Goal: Complete application form: Complete application form

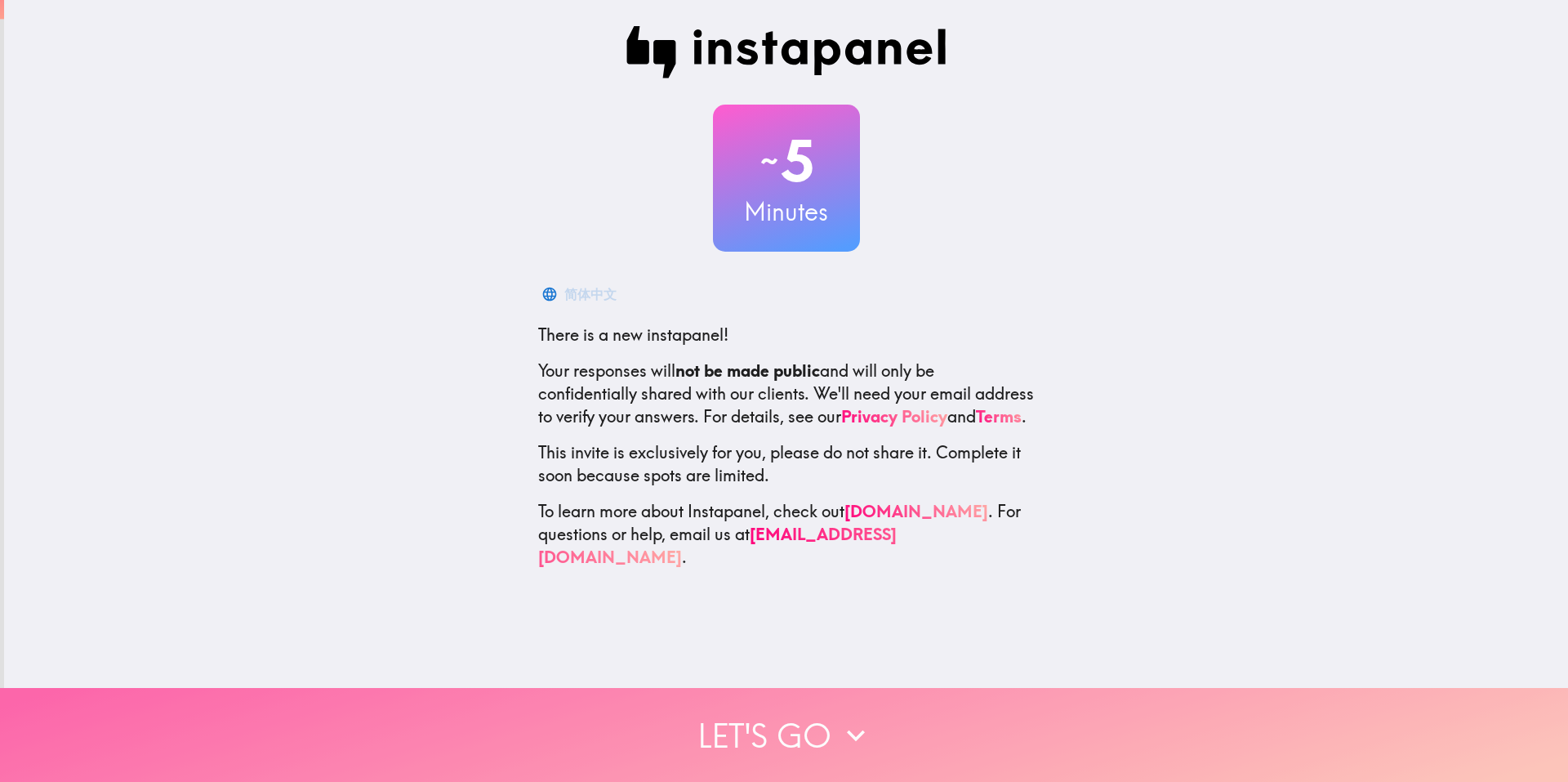
click at [750, 695] on button "Let's go" at bounding box center [784, 734] width 1568 height 94
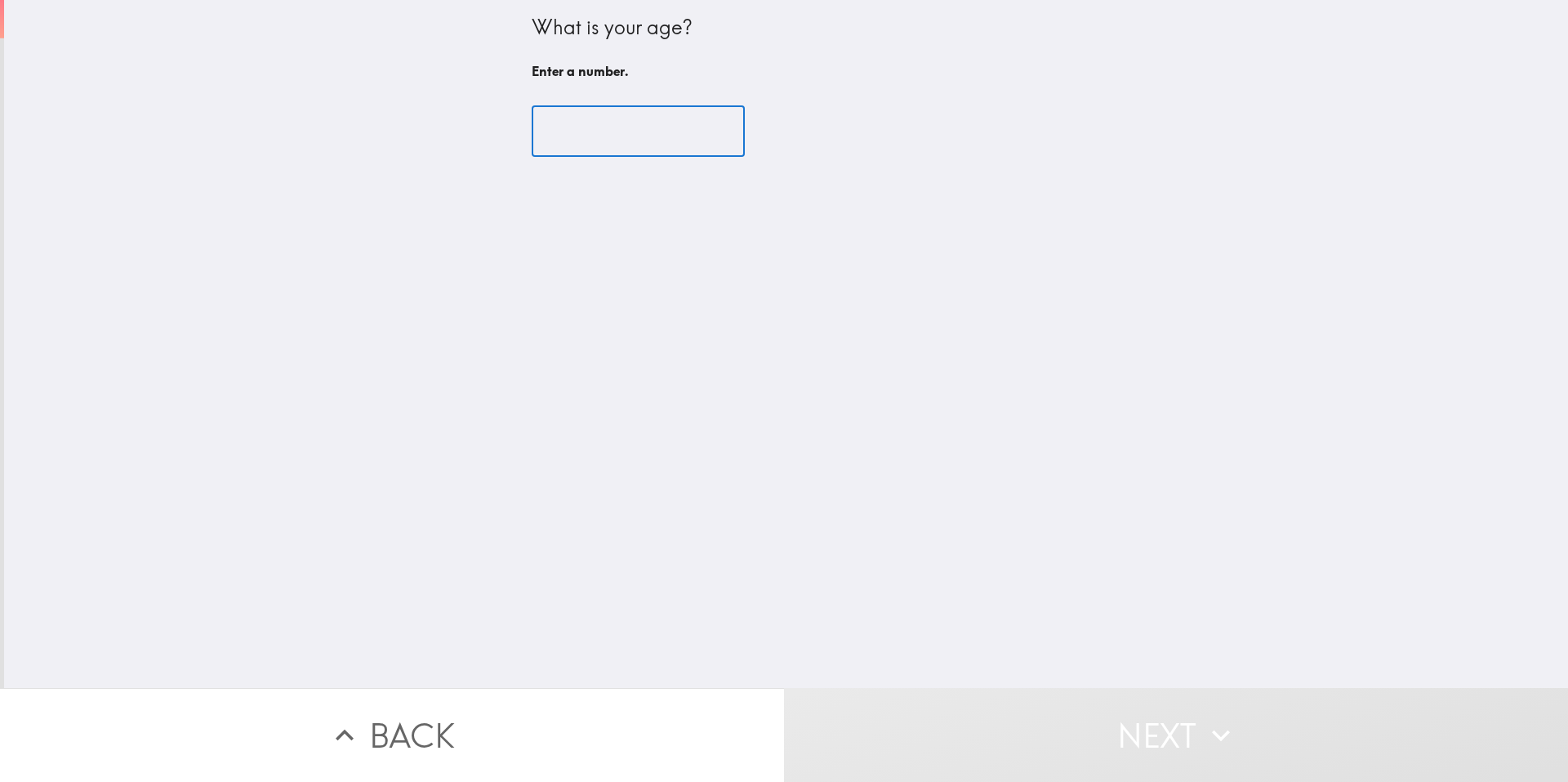
click at [654, 123] on input "number" at bounding box center [637, 131] width 213 height 50
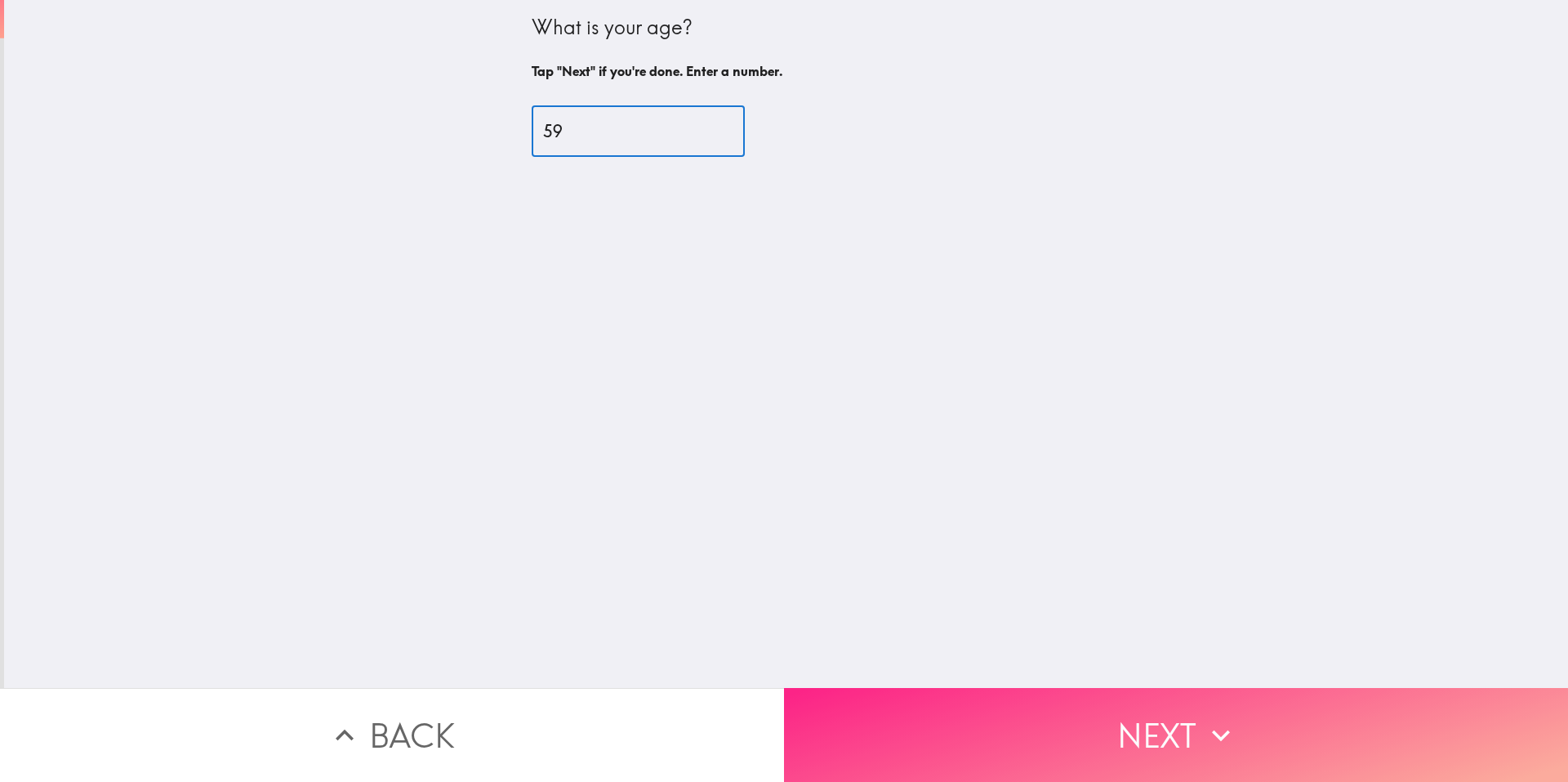
type input "59"
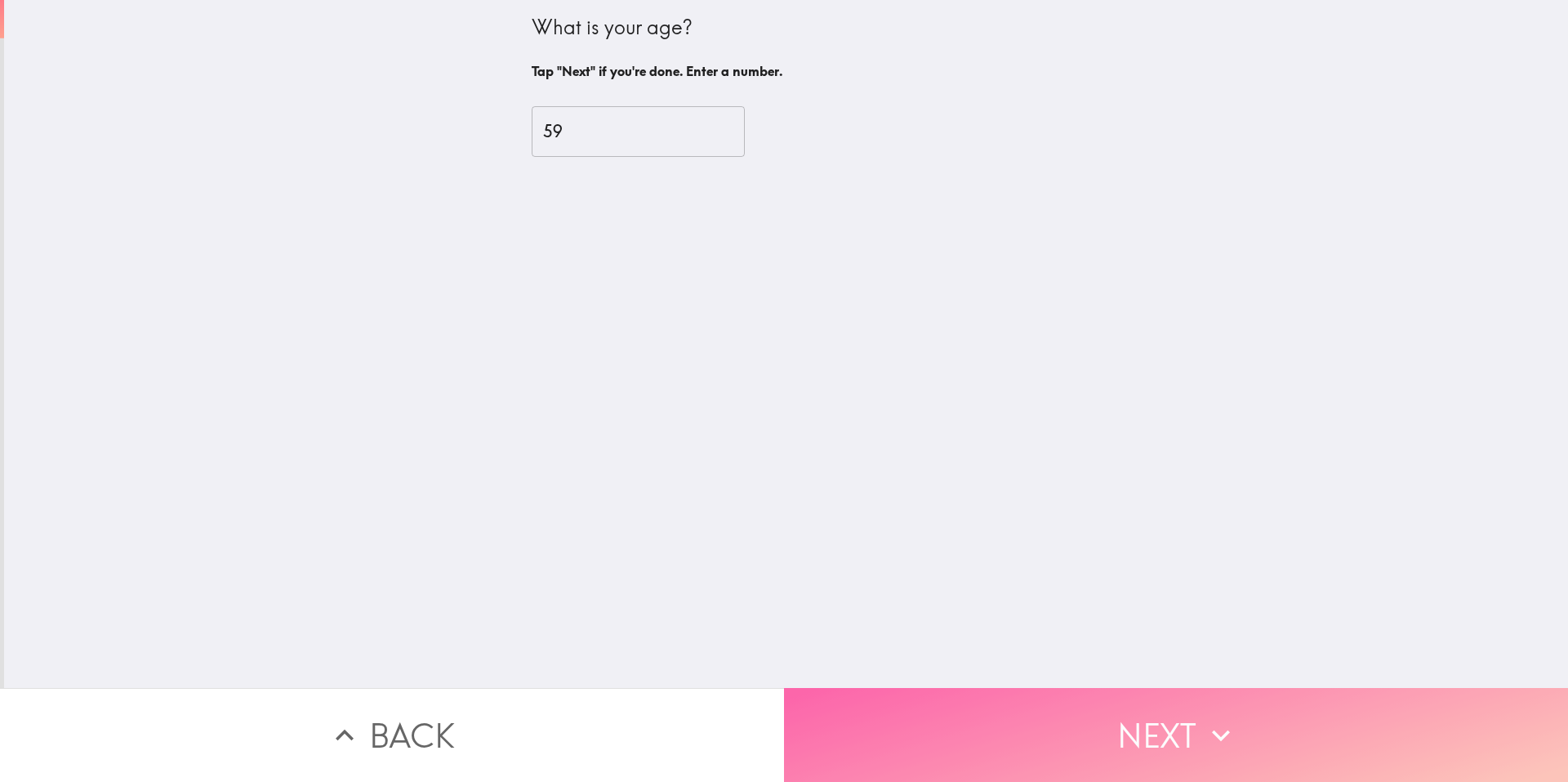
click at [1068, 732] on button "Next" at bounding box center [1175, 734] width 784 height 94
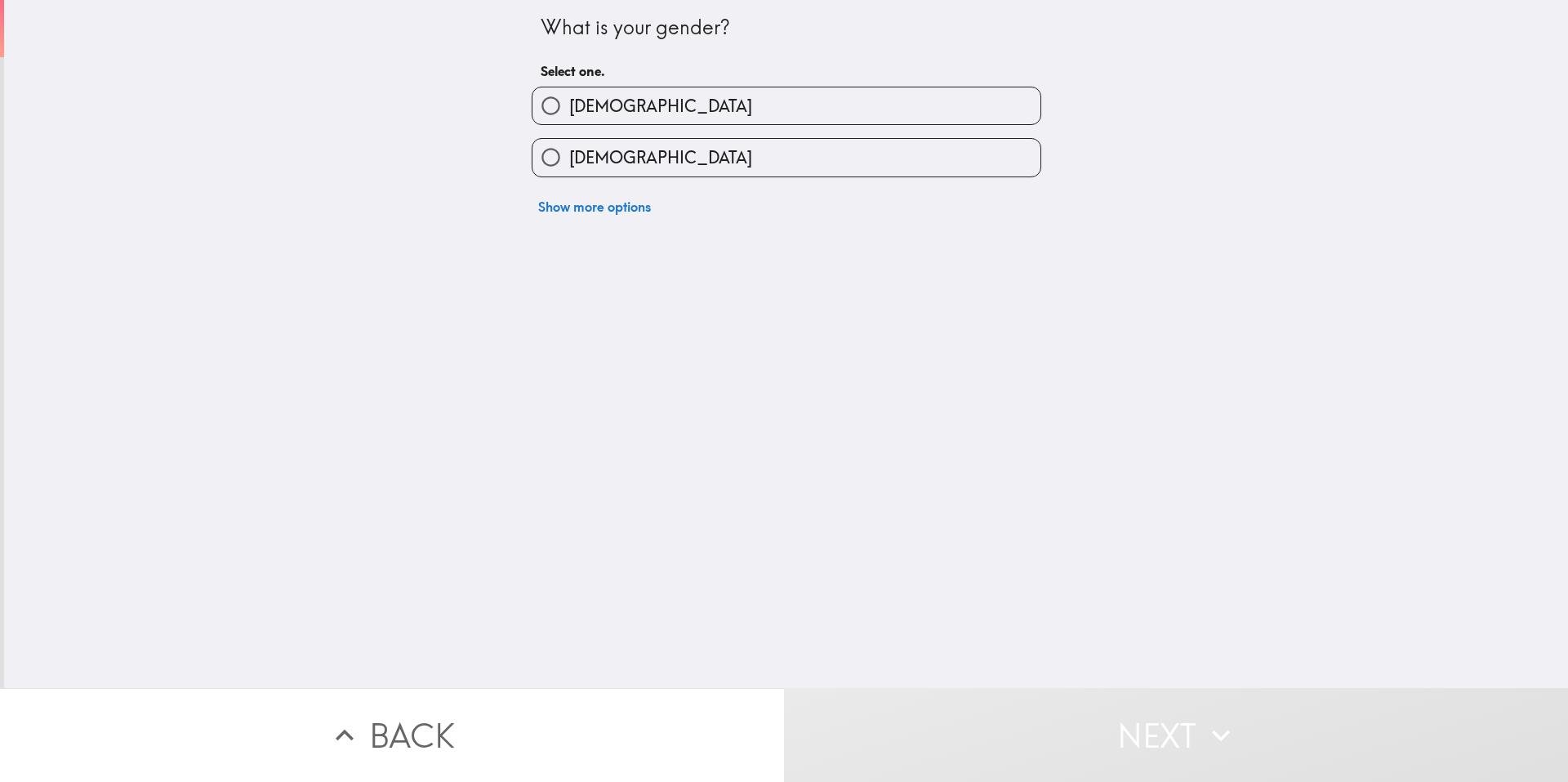
click at [613, 163] on label "[DEMOGRAPHIC_DATA]" at bounding box center [786, 157] width 508 height 37
click at [569, 163] on input "[DEMOGRAPHIC_DATA]" at bounding box center [550, 157] width 37 height 37
radio input "true"
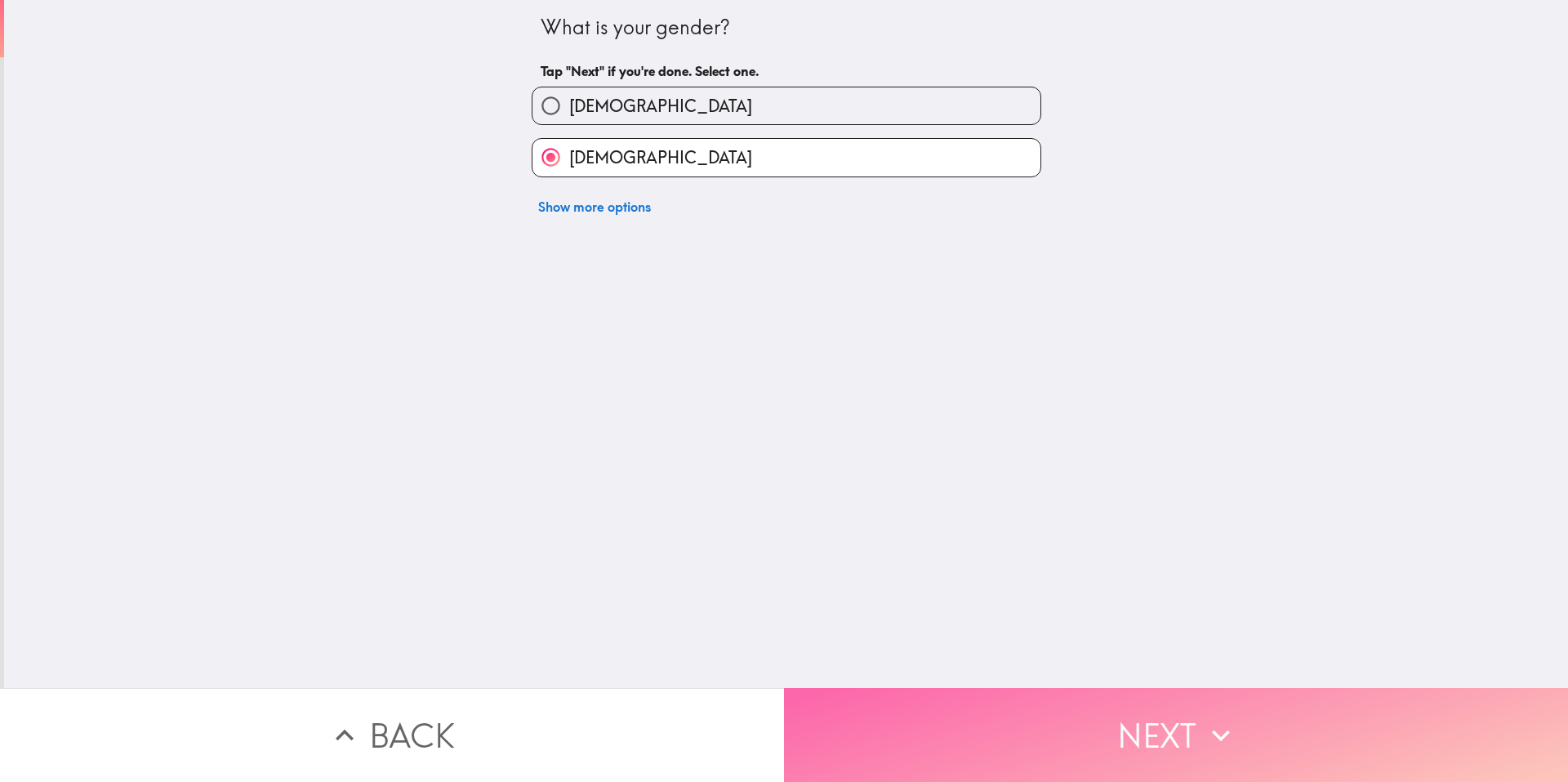
click at [1007, 717] on button "Next" at bounding box center [1175, 734] width 784 height 94
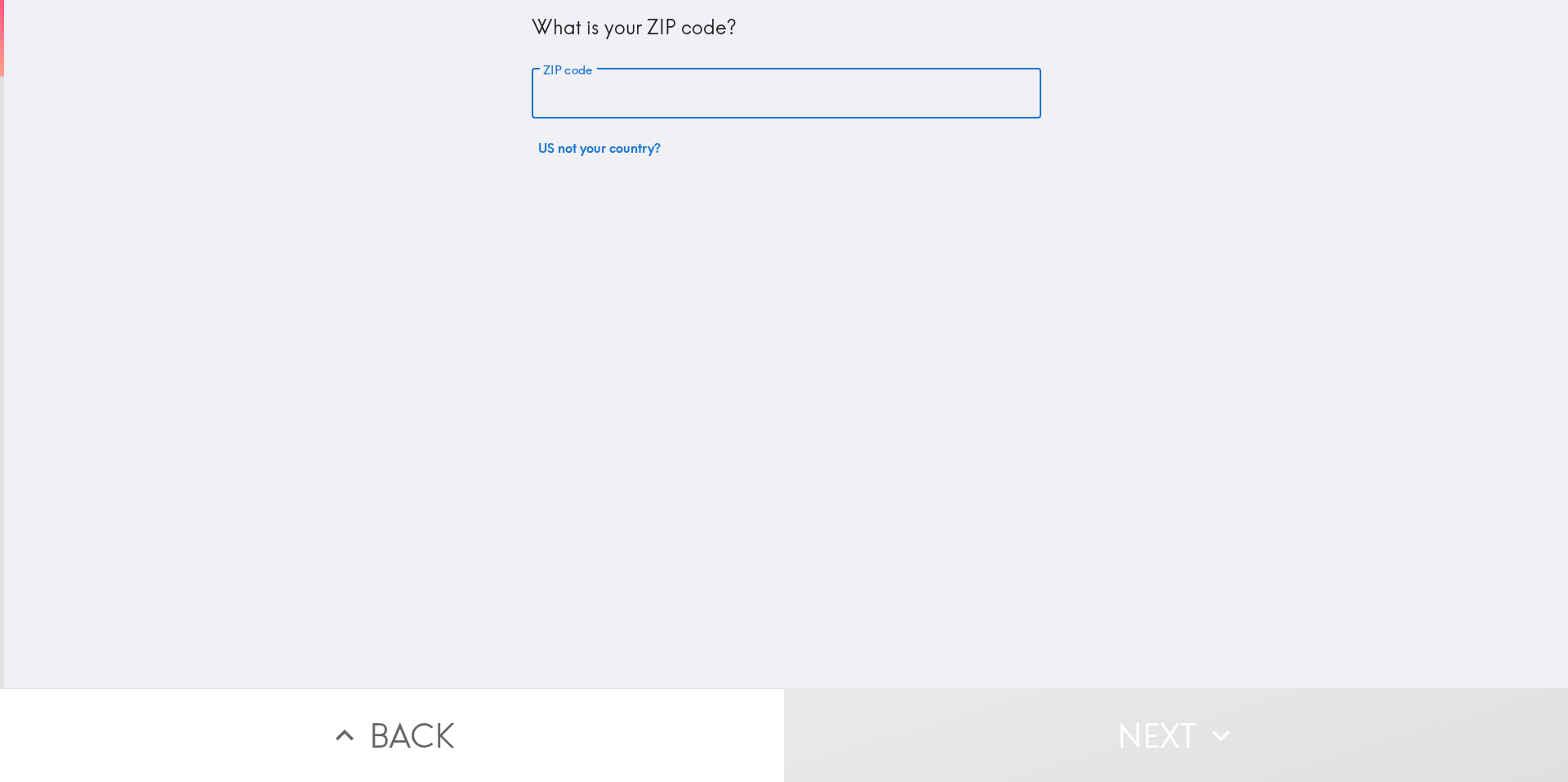
click at [624, 101] on input "ZIP code" at bounding box center [786, 93] width 510 height 50
type input "85383"
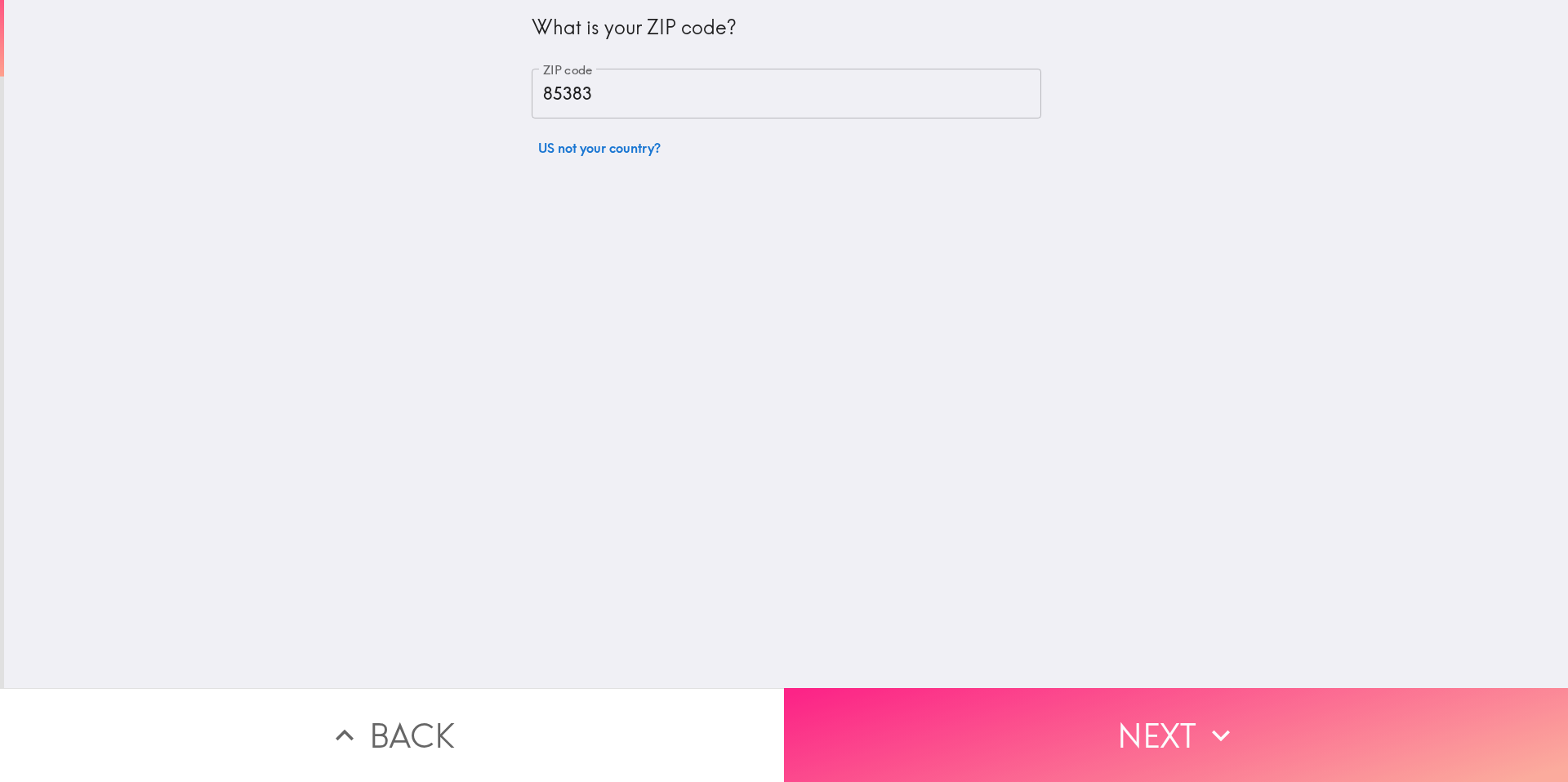
click at [1139, 737] on button "Next" at bounding box center [1175, 734] width 784 height 94
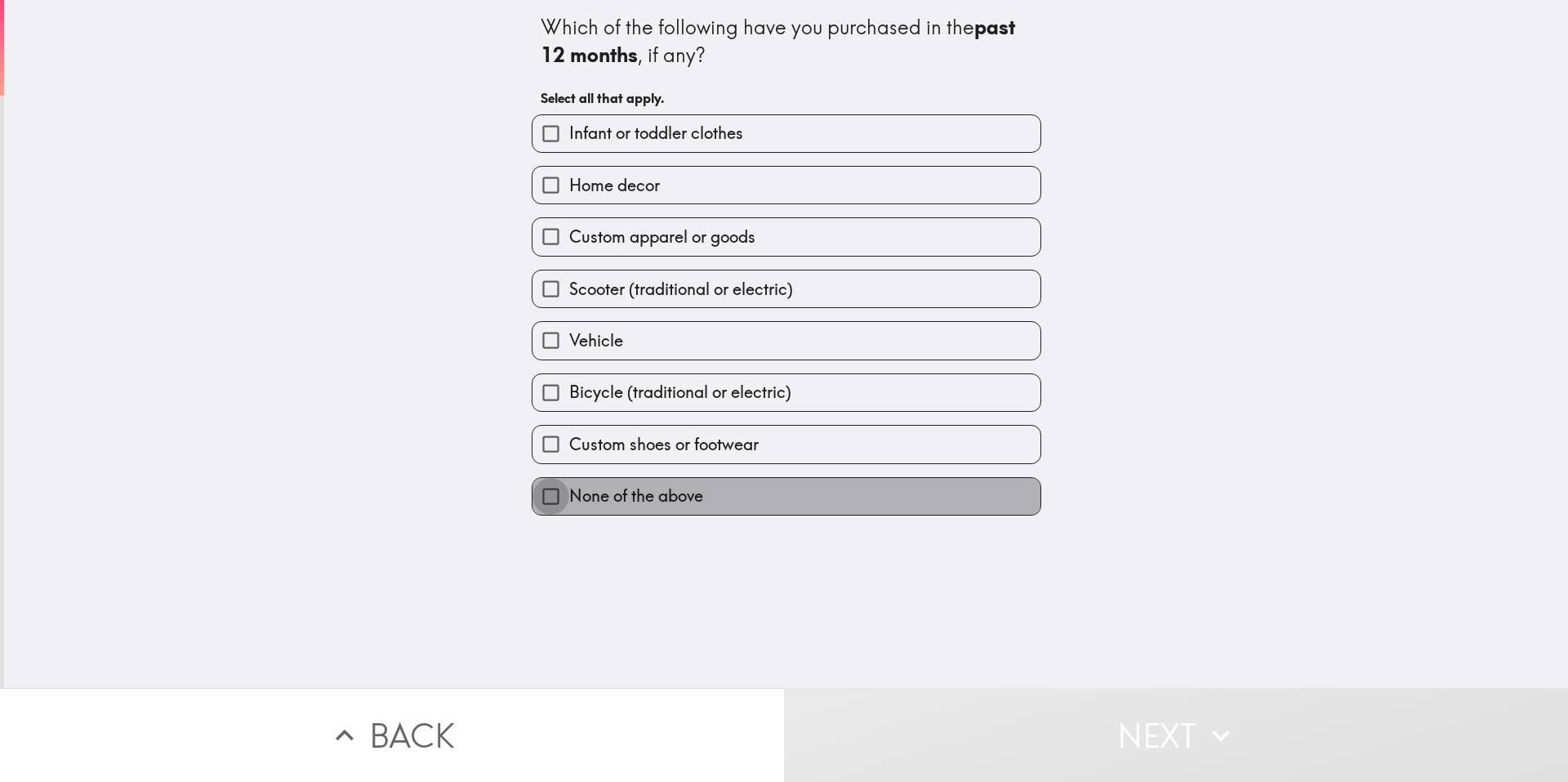
click at [535, 488] on input "None of the above" at bounding box center [550, 496] width 37 height 37
checkbox input "true"
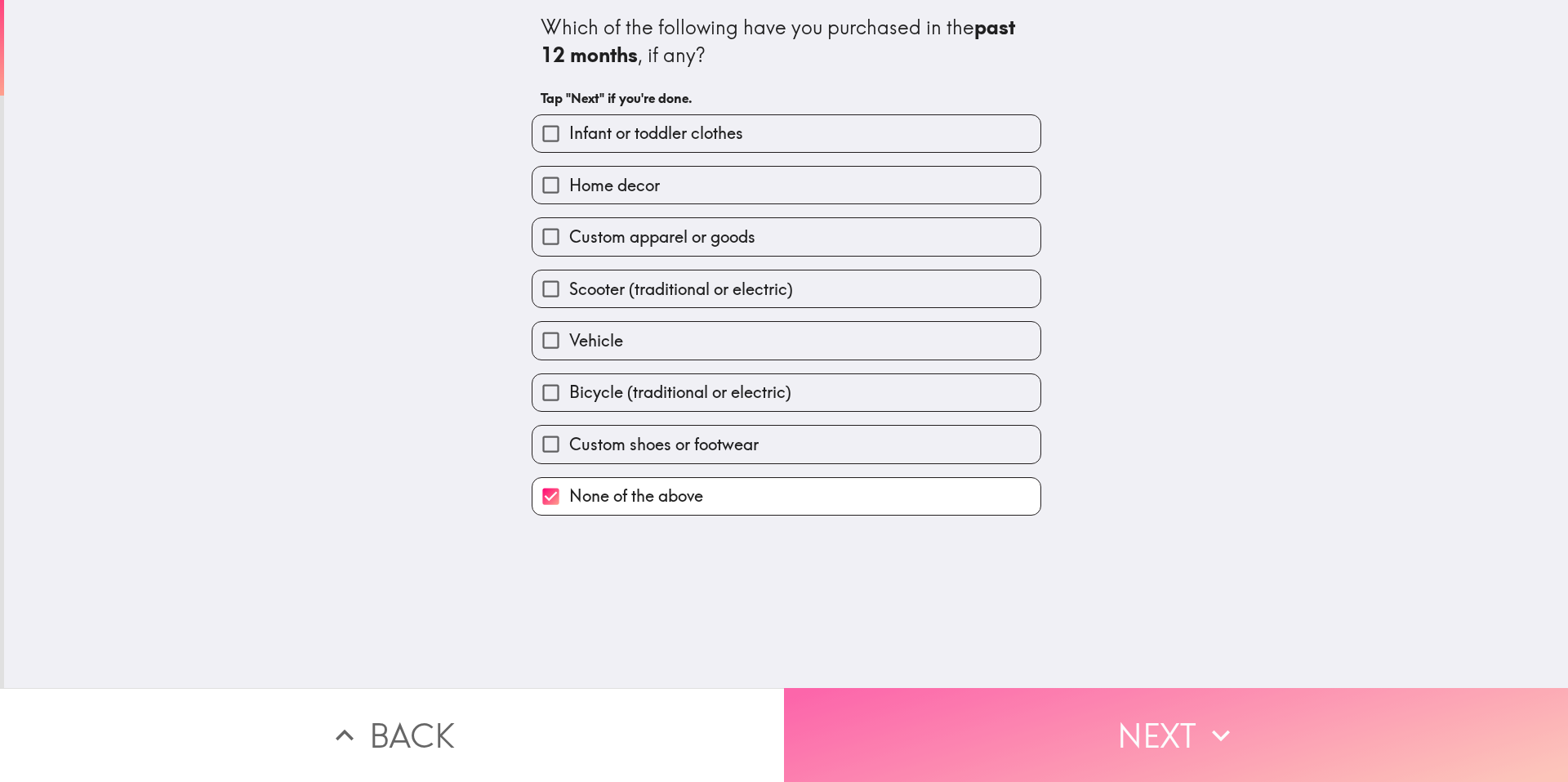
click at [911, 732] on button "Next" at bounding box center [1175, 734] width 784 height 94
